Goal: Task Accomplishment & Management: Use online tool/utility

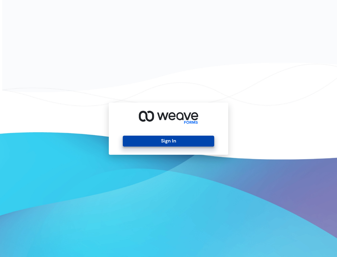
click at [138, 143] on button "Sign In" at bounding box center [168, 141] width 91 height 11
